Goal: Transaction & Acquisition: Book appointment/travel/reservation

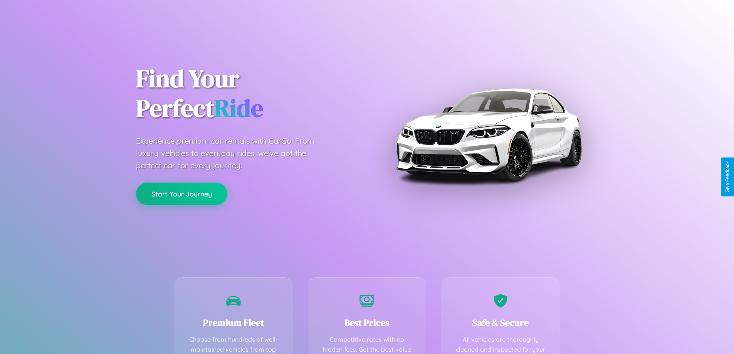
click at [181, 194] on button "Start Your Journey" at bounding box center [181, 194] width 91 height 22
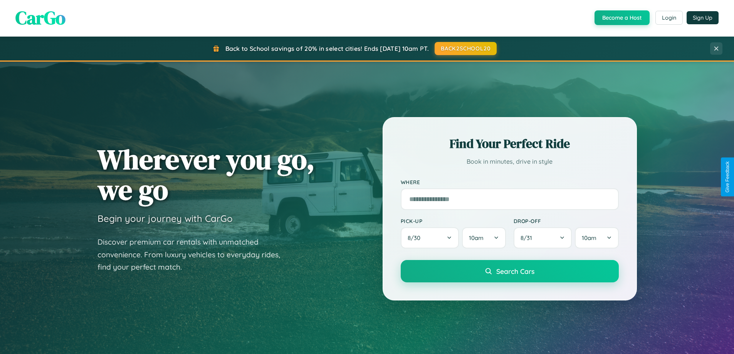
scroll to position [332, 0]
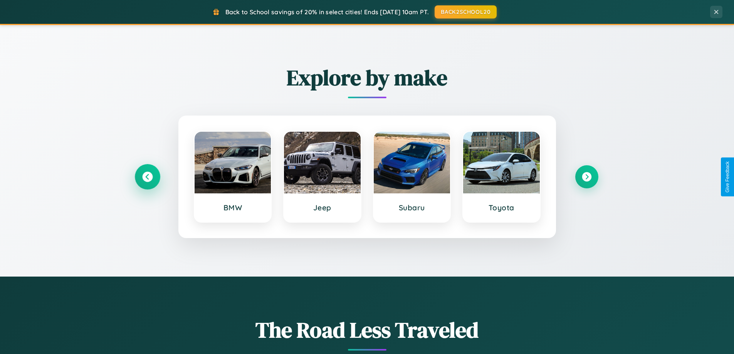
click at [147, 177] on icon at bounding box center [147, 177] width 10 height 10
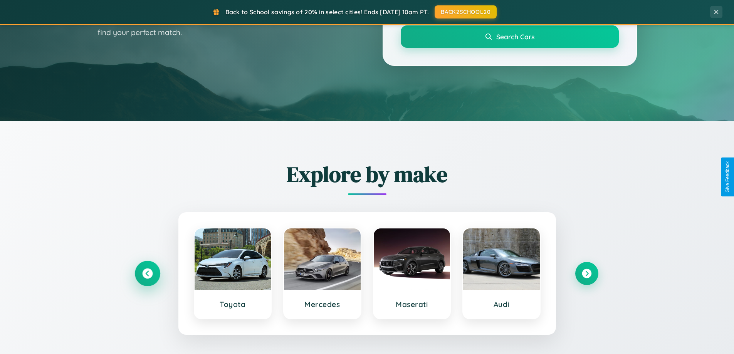
scroll to position [23, 0]
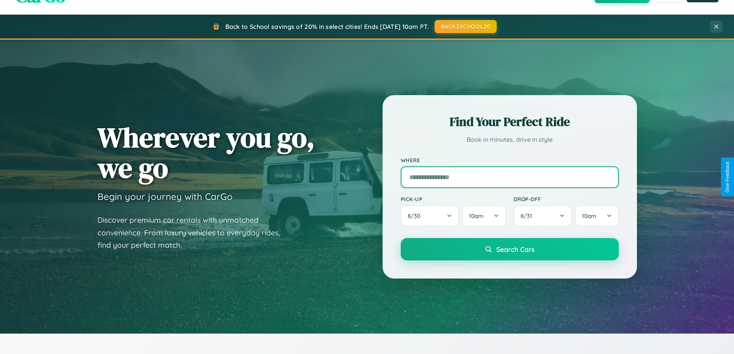
click at [509, 177] on input "text" at bounding box center [510, 177] width 218 height 22
type input "*******"
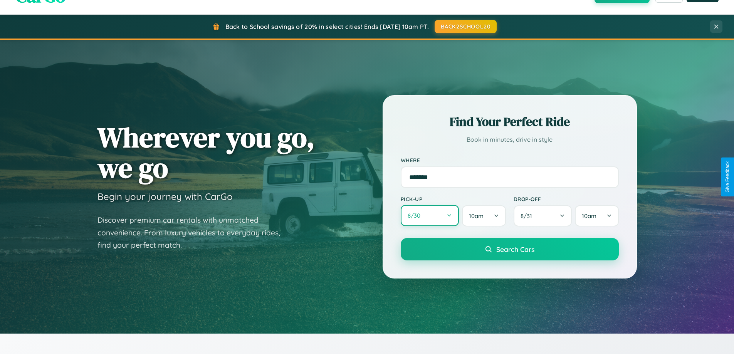
click at [430, 216] on button "8 / 30" at bounding box center [430, 215] width 59 height 21
select select "*"
select select "****"
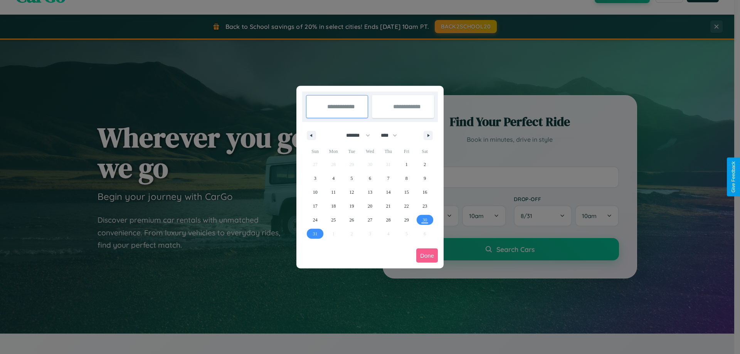
click at [354, 135] on select "******* ******** ***** ***** *** **** **** ****** ********* ******* ******** **…" at bounding box center [356, 135] width 33 height 13
select select "*"
drag, startPoint x: 392, startPoint y: 135, endPoint x: 370, endPoint y: 154, distance: 29.5
click at [392, 135] on select "**** **** **** **** **** **** **** **** **** **** **** **** **** **** **** ****…" at bounding box center [388, 135] width 23 height 13
select select "****"
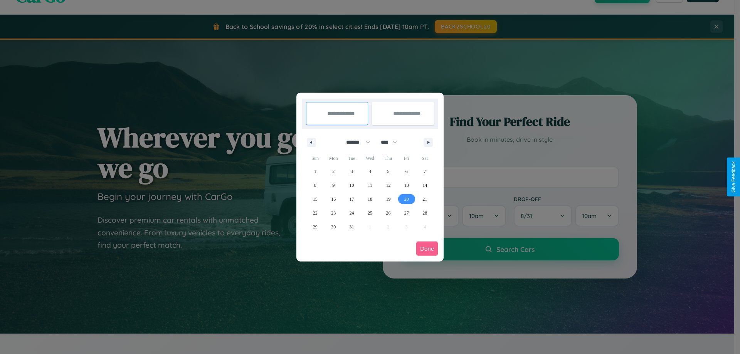
click at [406, 199] on span "20" at bounding box center [406, 199] width 5 height 14
type input "**********"
click at [351, 213] on span "24" at bounding box center [351, 213] width 5 height 14
type input "**********"
click at [427, 248] on button "Done" at bounding box center [427, 249] width 22 height 14
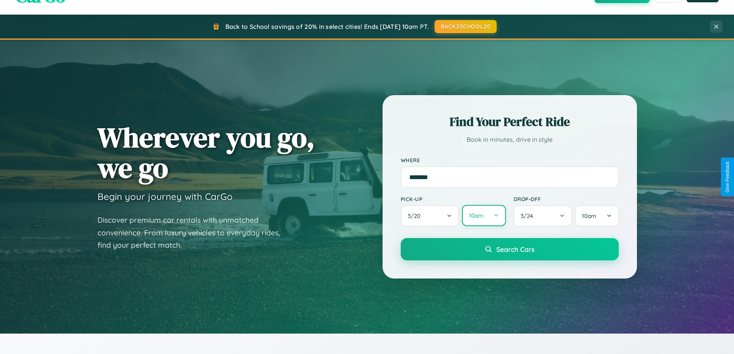
click at [483, 216] on button "10am" at bounding box center [484, 215] width 44 height 21
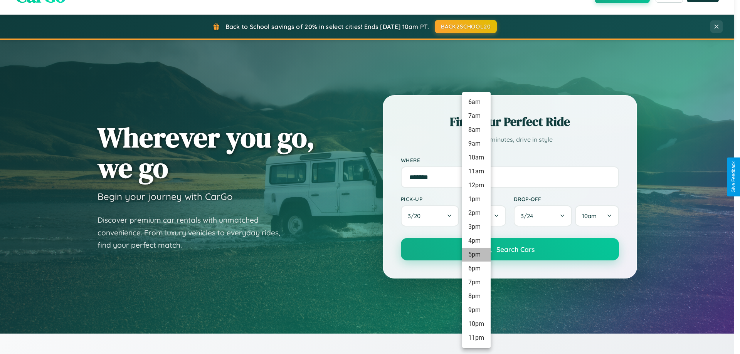
click at [476, 255] on li "5pm" at bounding box center [476, 255] width 29 height 14
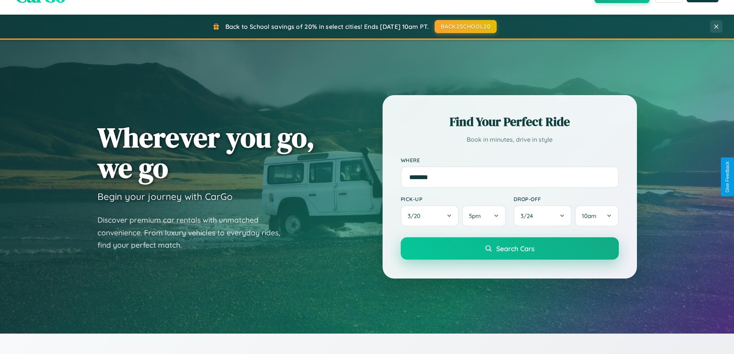
click at [509, 248] on span "Search Cars" at bounding box center [515, 248] width 38 height 8
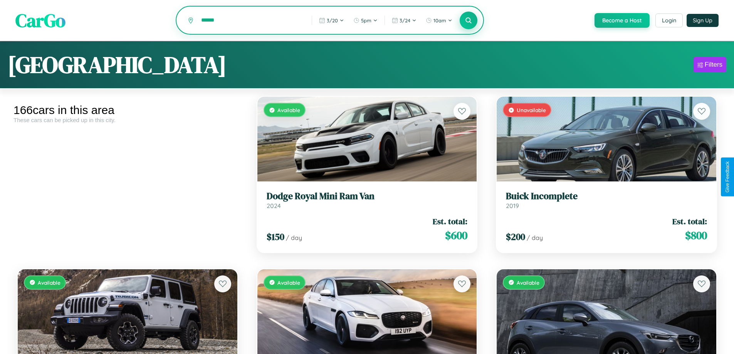
type input "******"
click at [468, 21] on icon at bounding box center [468, 20] width 7 height 7
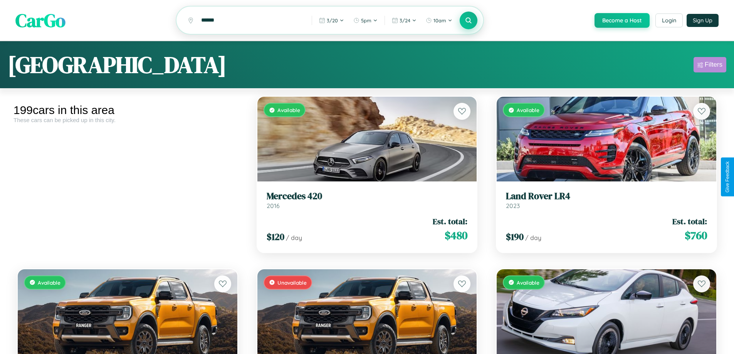
click at [710, 66] on div "Filters" at bounding box center [714, 65] width 18 height 8
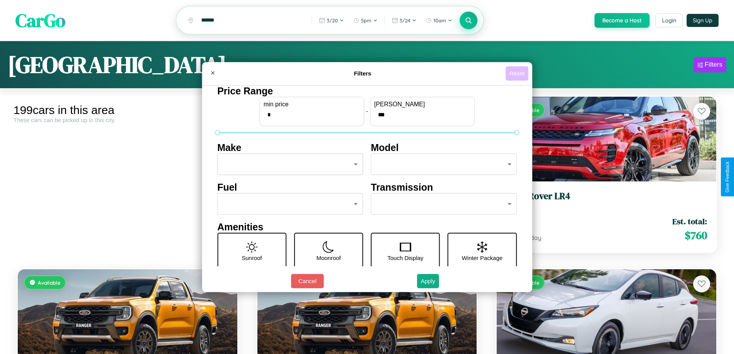
click at [518, 73] on button "Reset" at bounding box center [516, 73] width 23 height 14
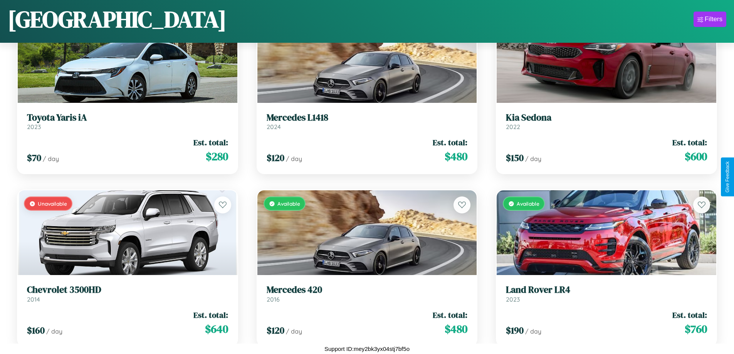
scroll to position [8734, 0]
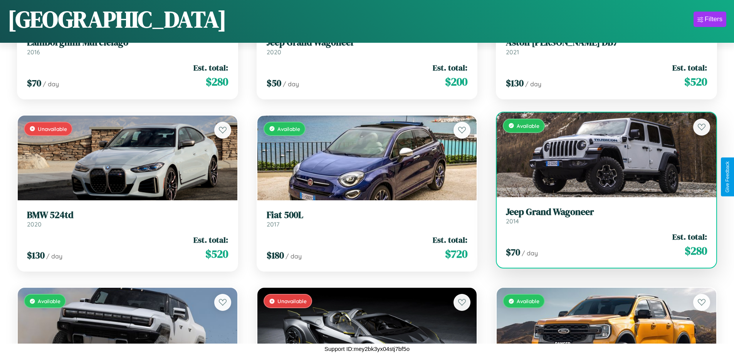
click at [601, 217] on h3 "Jeep Grand Wagoneer" at bounding box center [606, 211] width 201 height 11
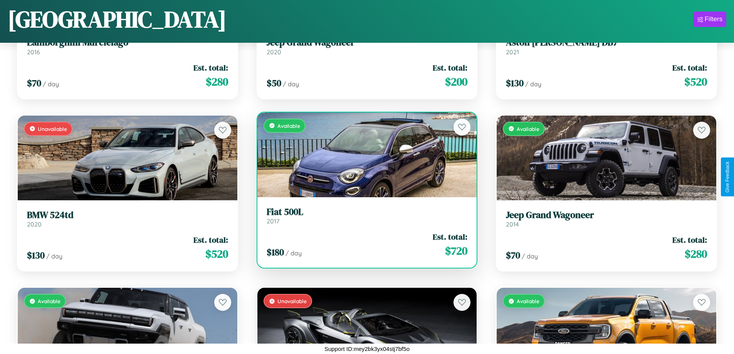
scroll to position [8561, 0]
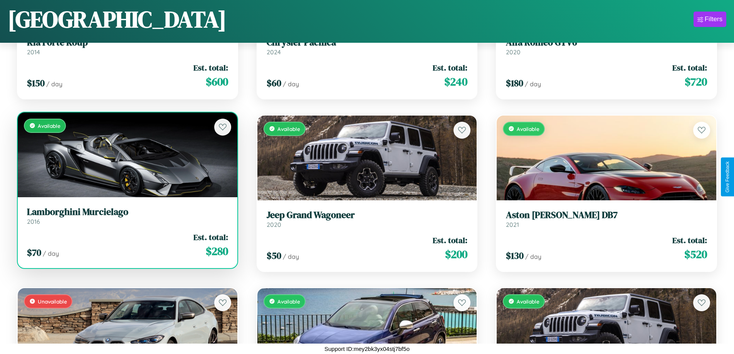
click at [126, 219] on link "Lamborghini Murcielago 2016" at bounding box center [127, 215] width 201 height 19
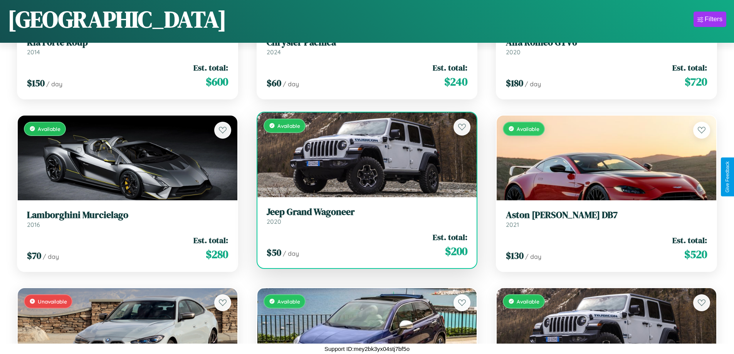
scroll to position [7009, 0]
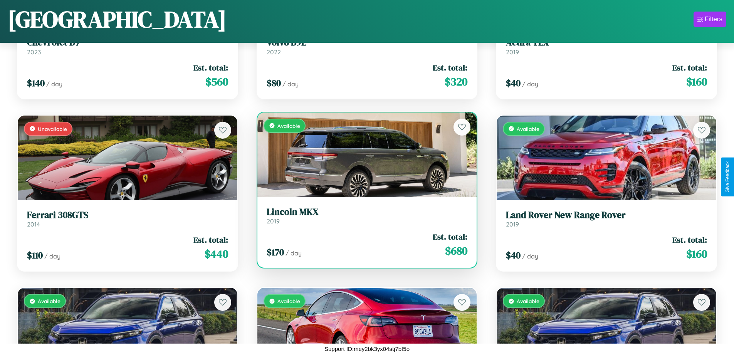
click at [364, 216] on h3 "Lincoln MKX" at bounding box center [367, 211] width 201 height 11
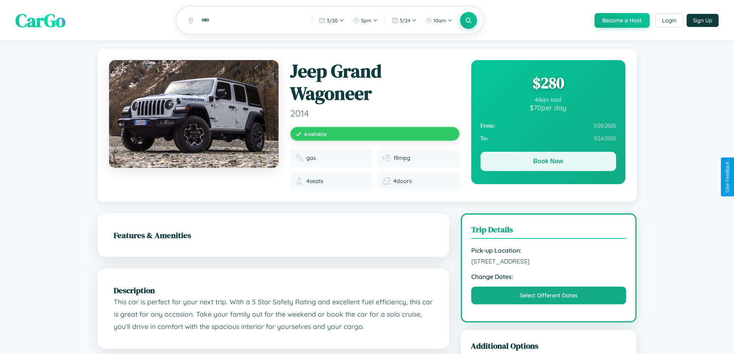
click at [548, 163] on button "Book Now" at bounding box center [548, 161] width 136 height 19
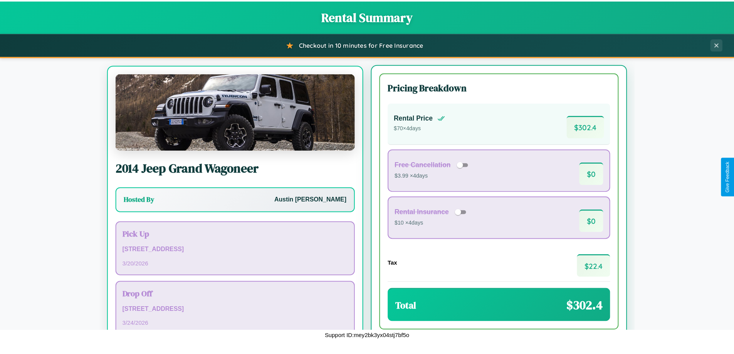
scroll to position [36, 0]
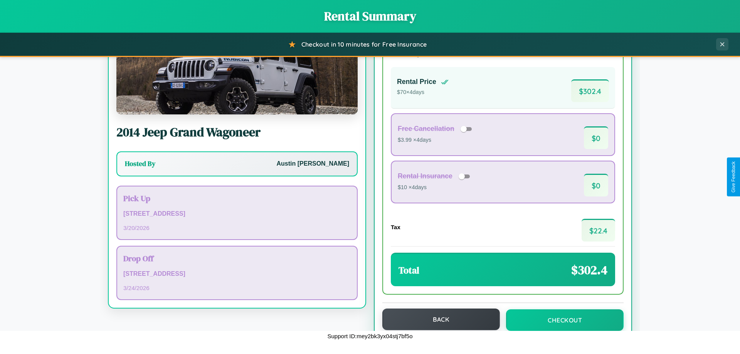
click at [437, 320] on button "Back" at bounding box center [441, 320] width 118 height 22
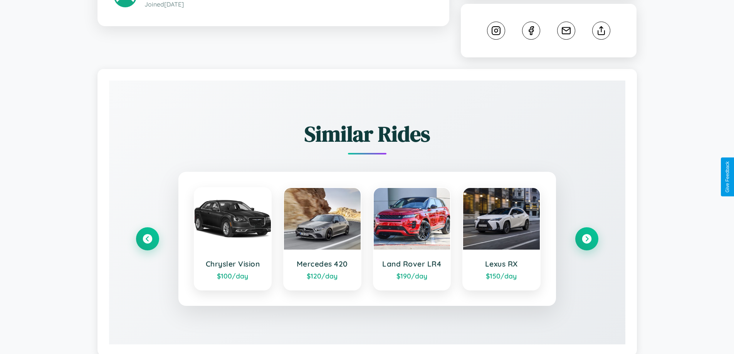
scroll to position [426, 0]
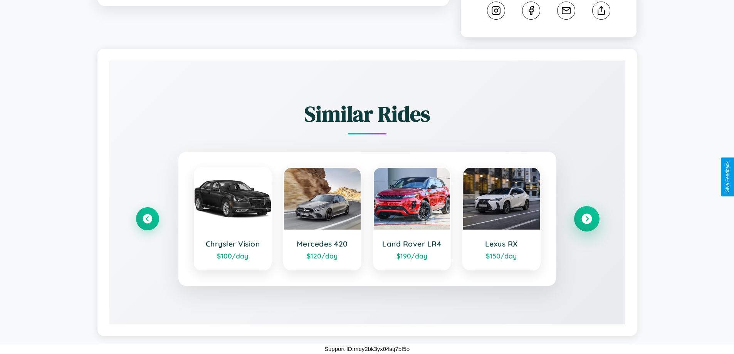
click at [586, 219] on icon at bounding box center [586, 219] width 10 height 10
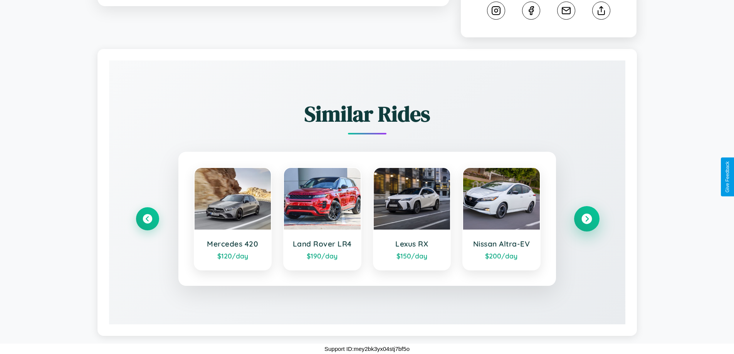
click at [586, 219] on icon at bounding box center [586, 219] width 10 height 10
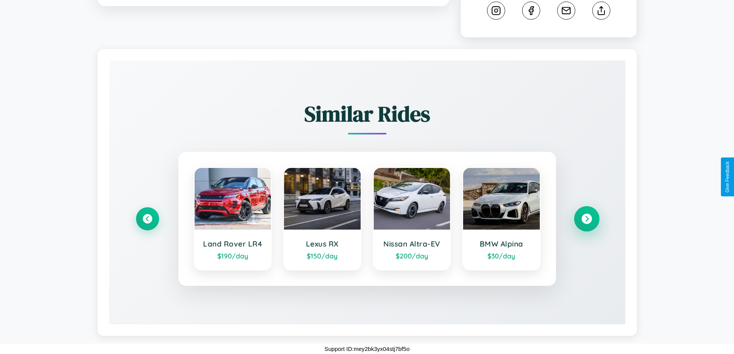
click at [586, 219] on icon at bounding box center [586, 219] width 10 height 10
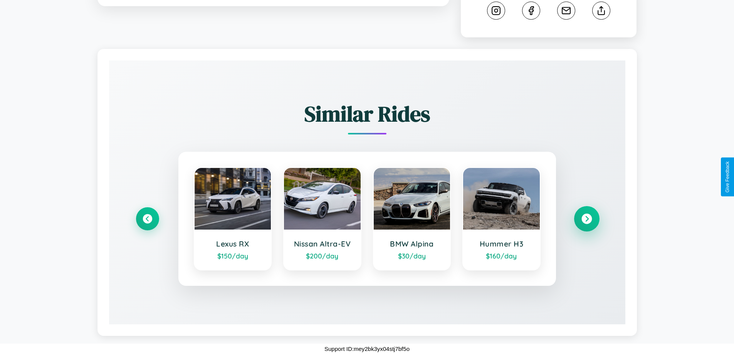
click at [586, 219] on icon at bounding box center [586, 219] width 10 height 10
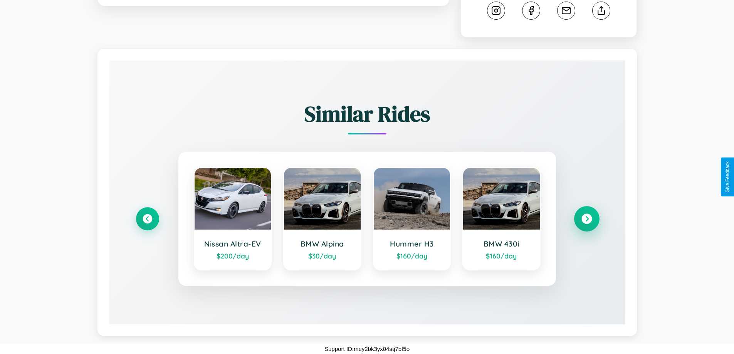
click at [586, 219] on icon at bounding box center [586, 219] width 10 height 10
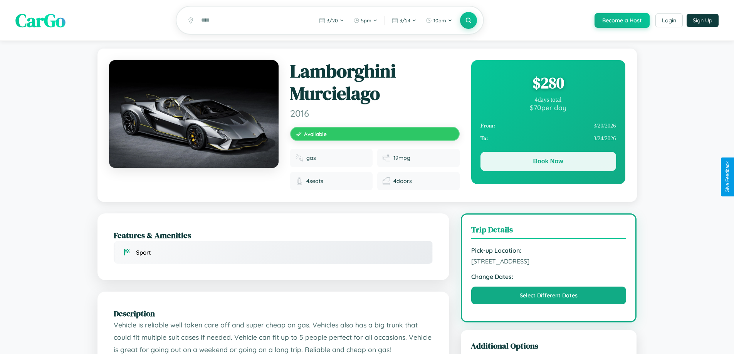
click at [548, 163] on button "Book Now" at bounding box center [548, 161] width 136 height 19
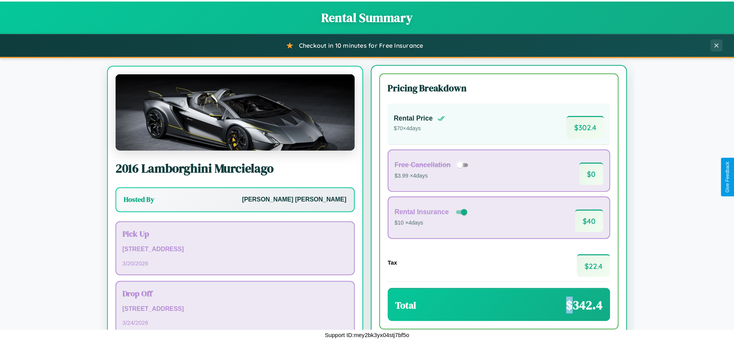
scroll to position [36, 0]
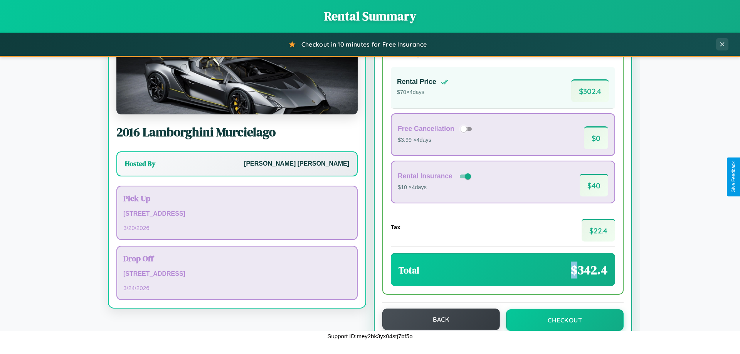
click at [437, 319] on button "Back" at bounding box center [441, 320] width 118 height 22
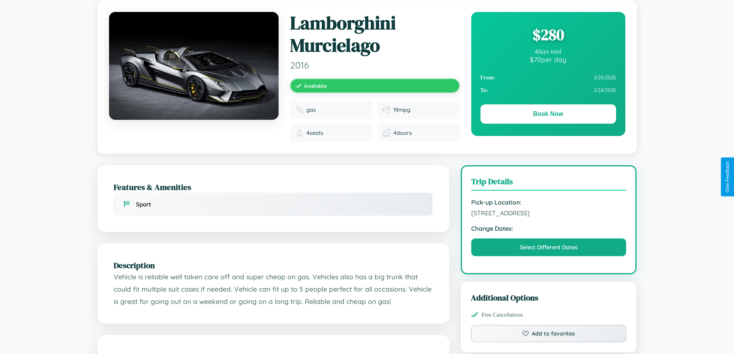
scroll to position [86, 0]
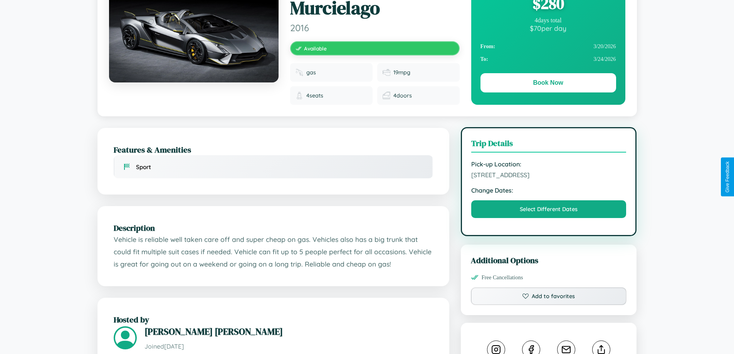
click at [549, 176] on span "4681 Center Street Mumbai Maharashtra 53048 India" at bounding box center [548, 175] width 155 height 8
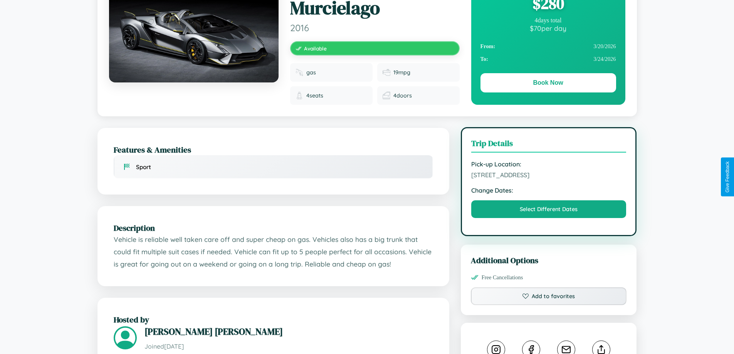
click at [549, 176] on span "4681 Center Street Mumbai Maharashtra 53048 India" at bounding box center [548, 175] width 155 height 8
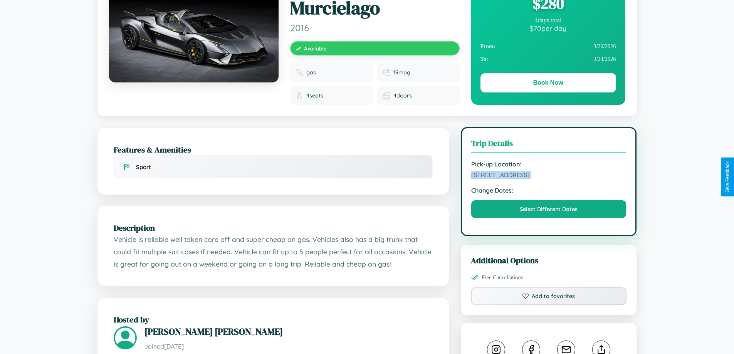
click at [549, 176] on span "4681 Center Street Mumbai Maharashtra 53048 India" at bounding box center [548, 175] width 155 height 8
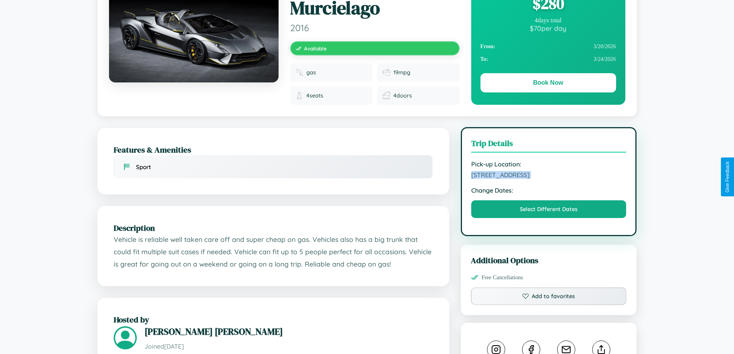
click at [549, 176] on span "4681 Center Street Mumbai Maharashtra 53048 India" at bounding box center [548, 175] width 155 height 8
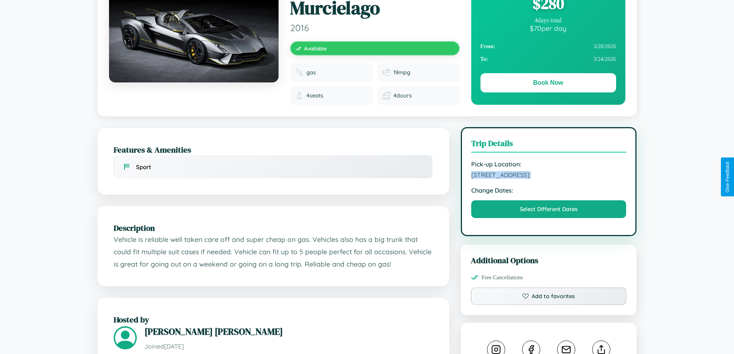
click at [549, 176] on span "4681 Center Street Mumbai Maharashtra 53048 India" at bounding box center [548, 175] width 155 height 8
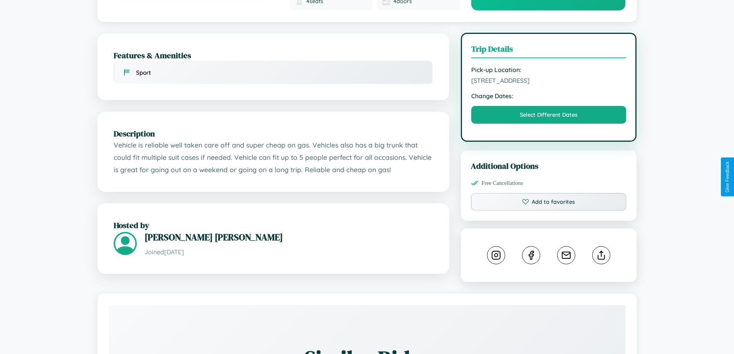
scroll to position [206, 0]
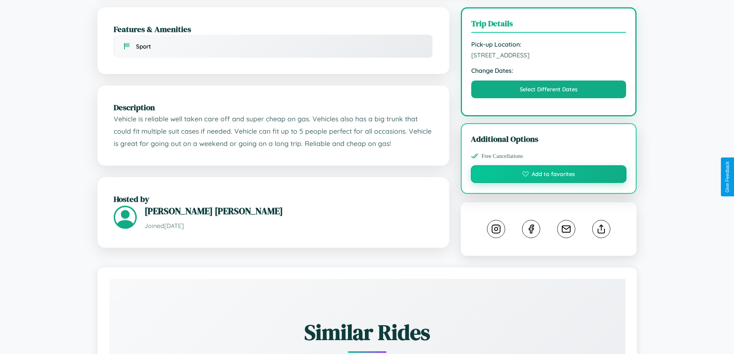
click at [549, 175] on button "Add to favorites" at bounding box center [549, 174] width 156 height 18
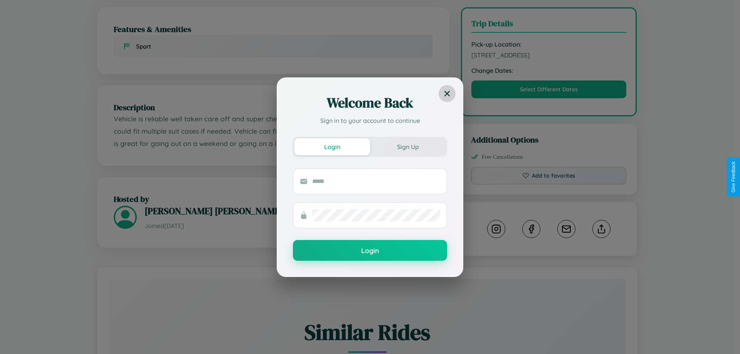
click at [447, 93] on icon at bounding box center [446, 93] width 5 height 5
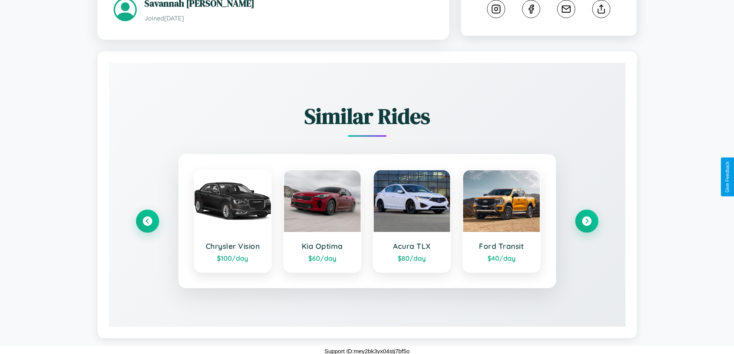
scroll to position [423, 0]
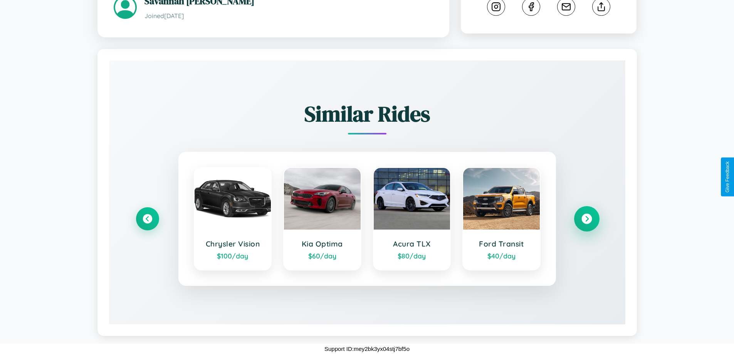
click at [586, 219] on icon at bounding box center [586, 219] width 10 height 10
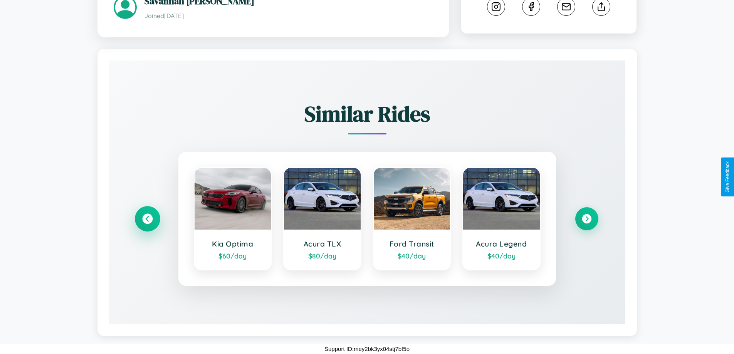
click at [147, 219] on icon at bounding box center [147, 219] width 10 height 10
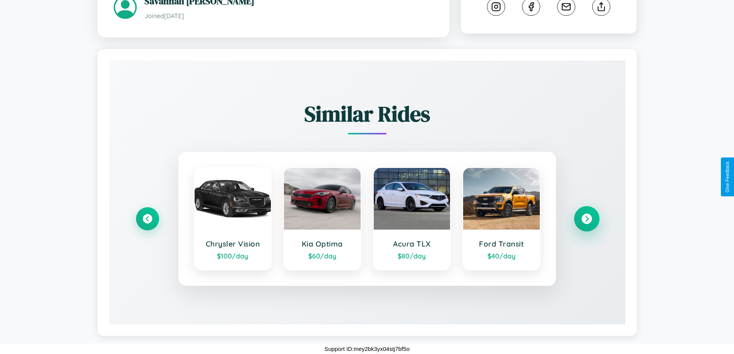
click at [586, 219] on icon at bounding box center [586, 219] width 10 height 10
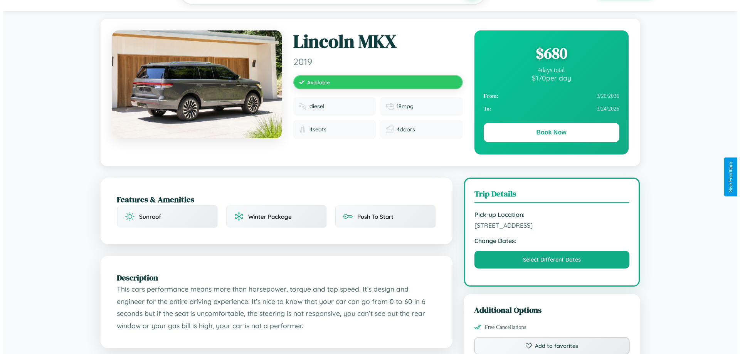
scroll to position [0, 0]
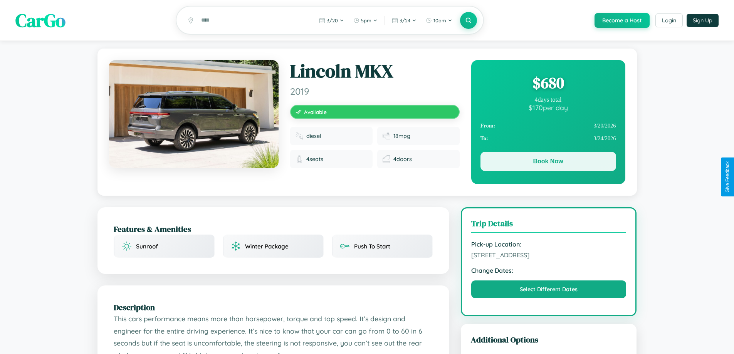
click at [548, 163] on button "Book Now" at bounding box center [548, 161] width 136 height 19
